Goal: Information Seeking & Learning: Learn about a topic

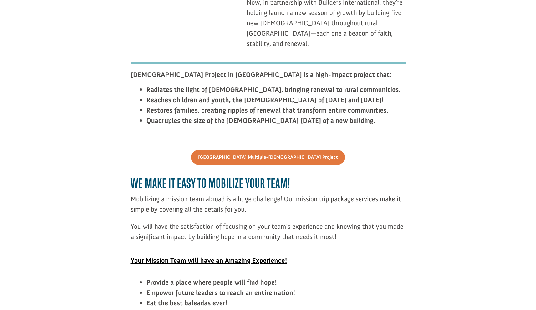
scroll to position [939, 0]
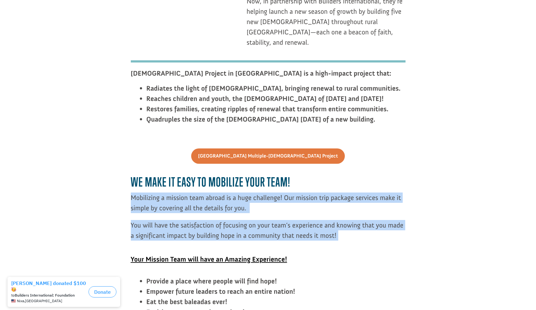
drag, startPoint x: 128, startPoint y: 93, endPoint x: 350, endPoint y: 138, distance: 225.7
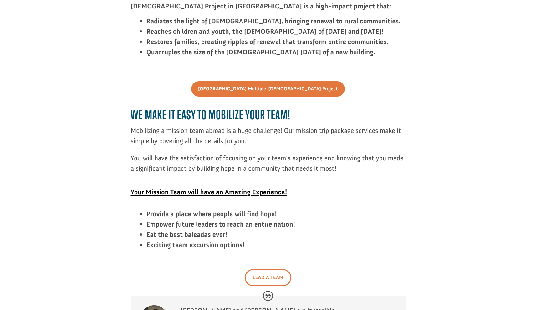
scroll to position [1005, 0]
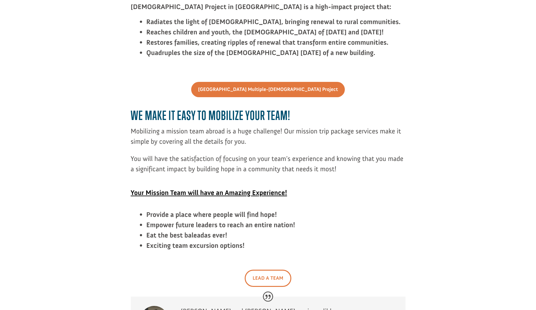
click at [264, 270] on link "Lead A Team" at bounding box center [267, 278] width 47 height 17
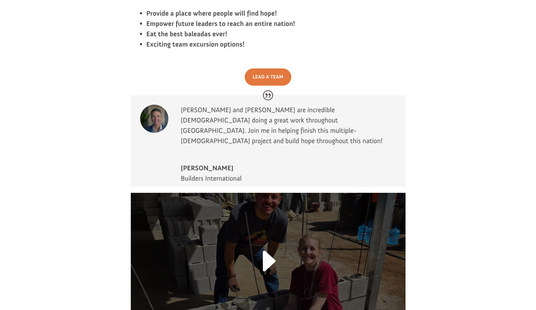
scroll to position [1209, 0]
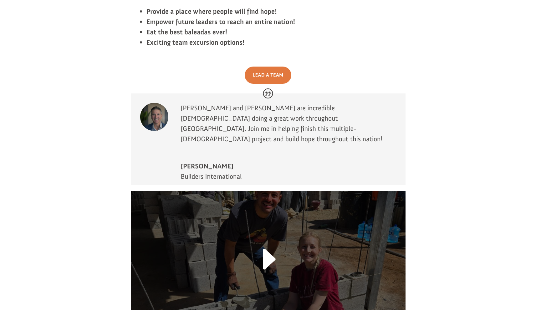
click at [264, 239] on link at bounding box center [267, 263] width 41 height 48
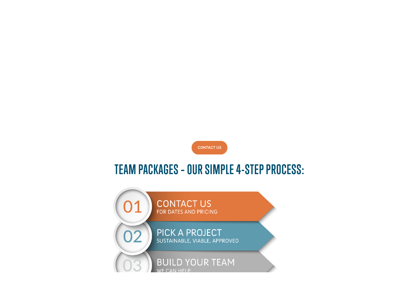
scroll to position [142, 0]
